Goal: Information Seeking & Learning: Find specific page/section

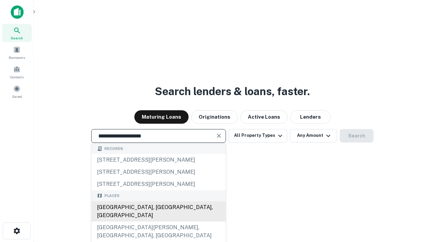
click at [158, 222] on div "[GEOGRAPHIC_DATA], [GEOGRAPHIC_DATA], [GEOGRAPHIC_DATA]" at bounding box center [159, 212] width 134 height 20
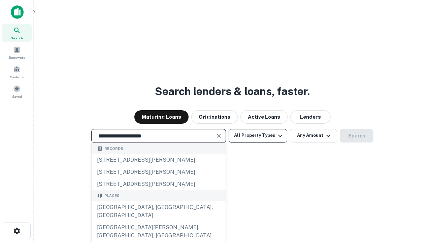
click at [258, 136] on button "All Property Types" at bounding box center [258, 135] width 59 height 13
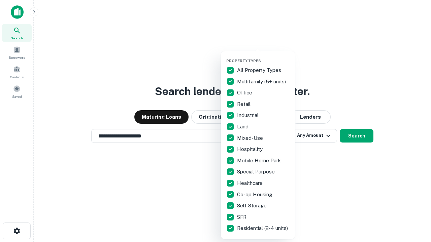
type input "**********"
click at [263, 57] on button "button" at bounding box center [263, 57] width 74 height 0
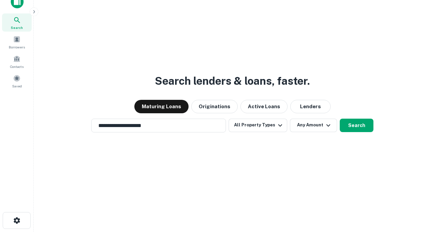
scroll to position [4, 81]
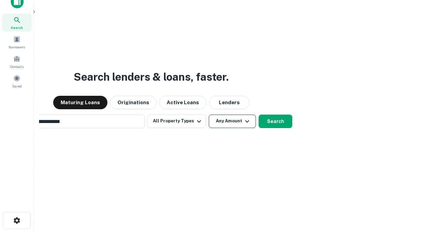
click at [209, 115] on button "Any Amount" at bounding box center [232, 121] width 47 height 13
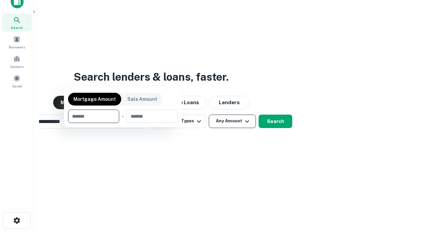
scroll to position [11, 0]
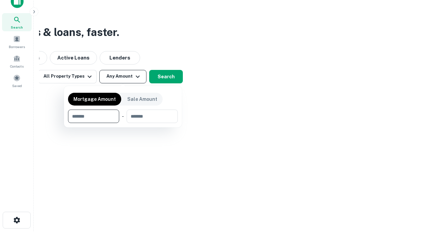
type input "*******"
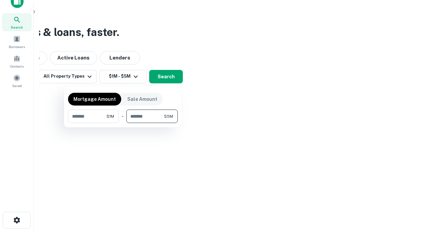
type input "*******"
click at [123, 123] on button "button" at bounding box center [123, 123] width 110 height 0
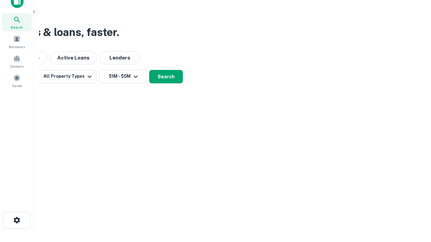
scroll to position [4, 124]
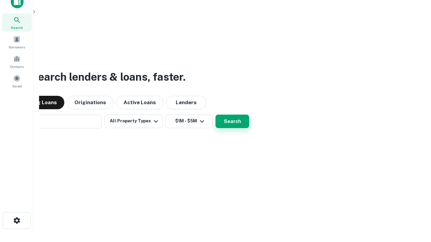
click at [215, 115] on button "Search" at bounding box center [232, 121] width 34 height 13
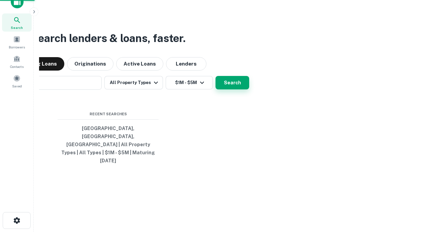
scroll to position [18, 191]
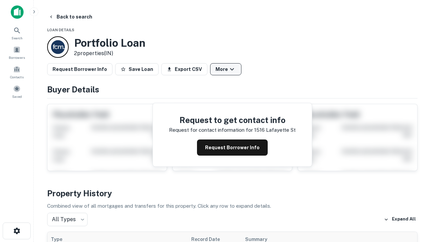
click at [226, 69] on button "More" at bounding box center [225, 69] width 31 height 12
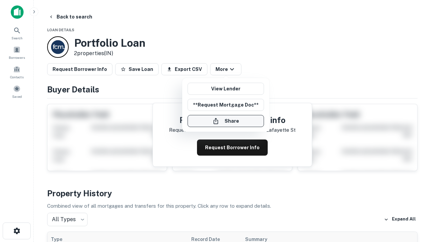
click at [226, 121] on button "Share" at bounding box center [226, 121] width 76 height 12
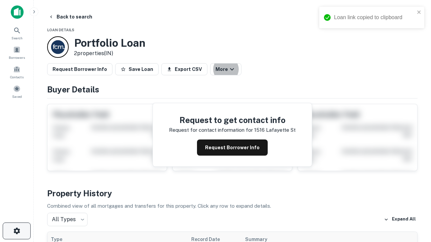
click at [16, 231] on icon "button" at bounding box center [17, 231] width 8 height 8
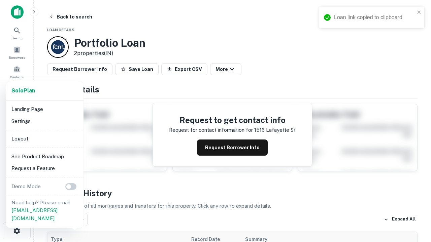
click at [44, 139] on li "Logout" at bounding box center [45, 139] width 72 height 12
